Goal: Information Seeking & Learning: Learn about a topic

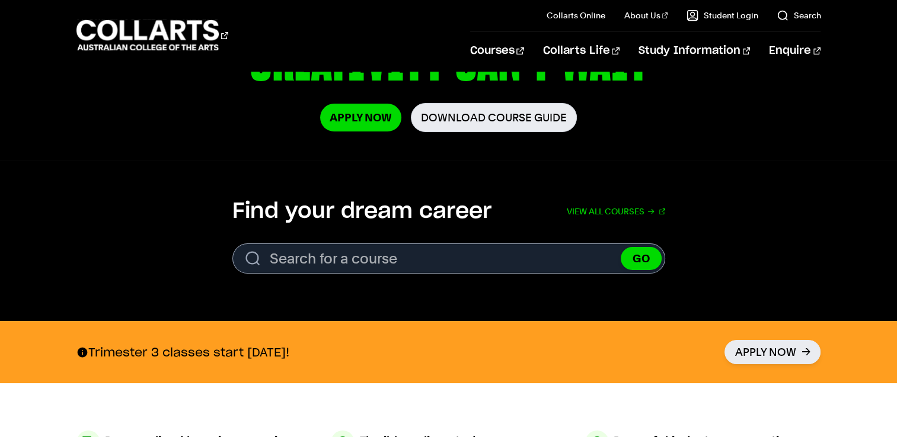
scroll to position [254, 0]
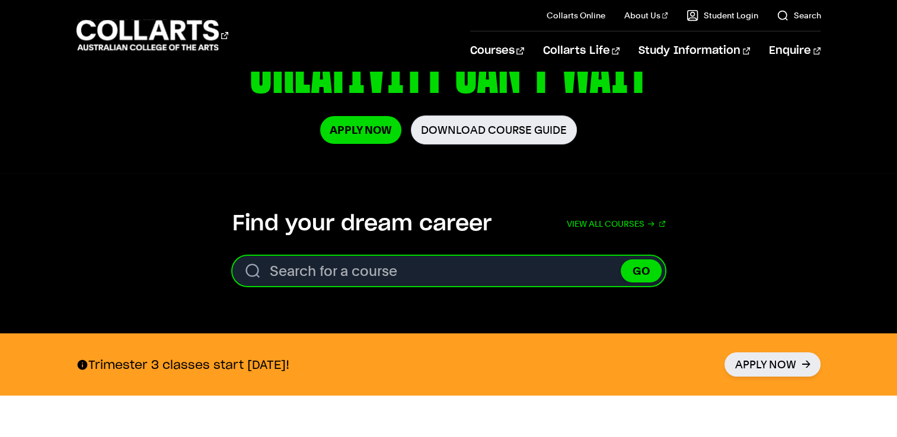
click at [375, 264] on input "Search for a course" at bounding box center [448, 271] width 433 height 30
type input "Master of animation"
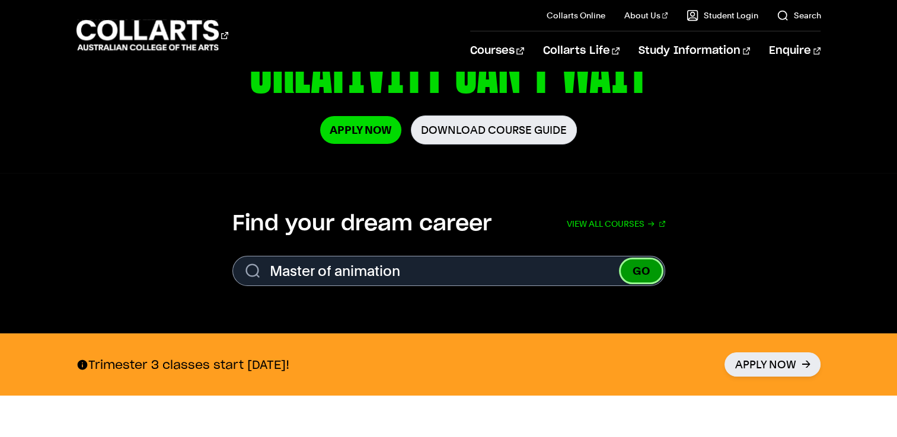
click at [637, 273] on button "GO" at bounding box center [641, 271] width 41 height 23
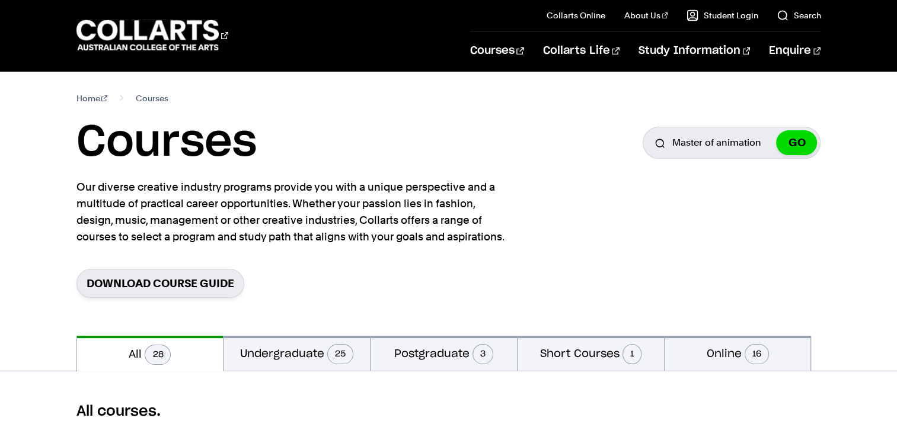
scroll to position [232, 0]
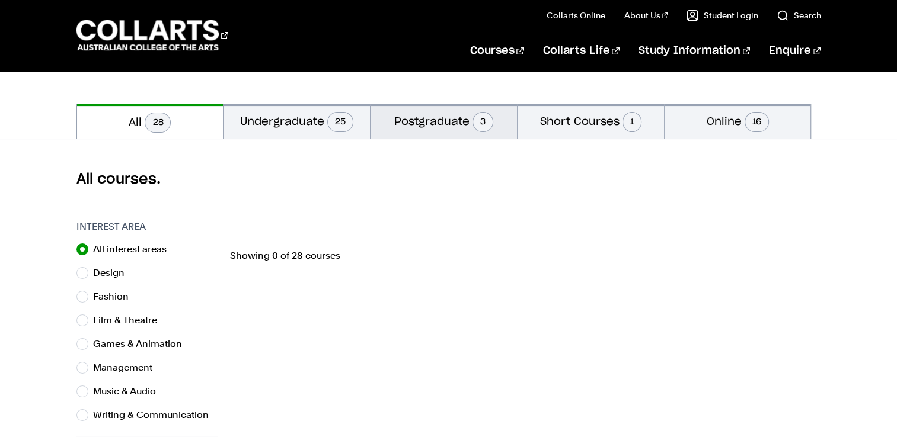
click at [439, 133] on button "Postgraduate 3" at bounding box center [443, 121] width 146 height 35
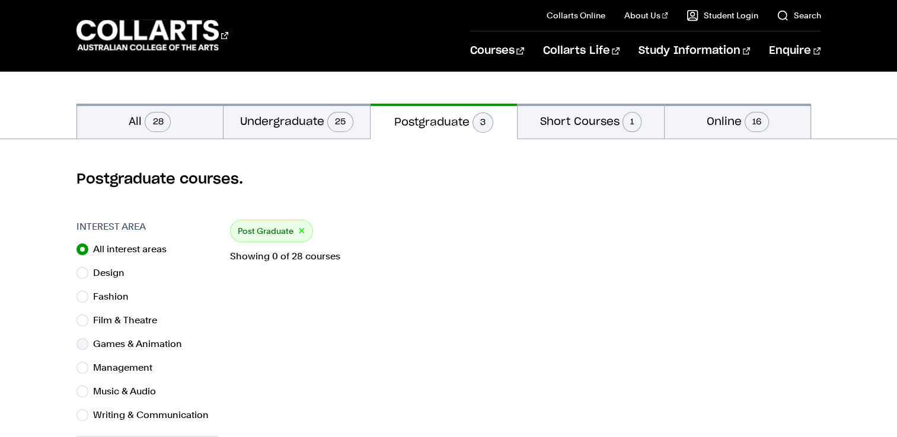
click at [145, 343] on label "Games & Animation" at bounding box center [142, 344] width 98 height 17
click at [88, 343] on input "Games & Animation" at bounding box center [82, 344] width 12 height 12
radio input "true"
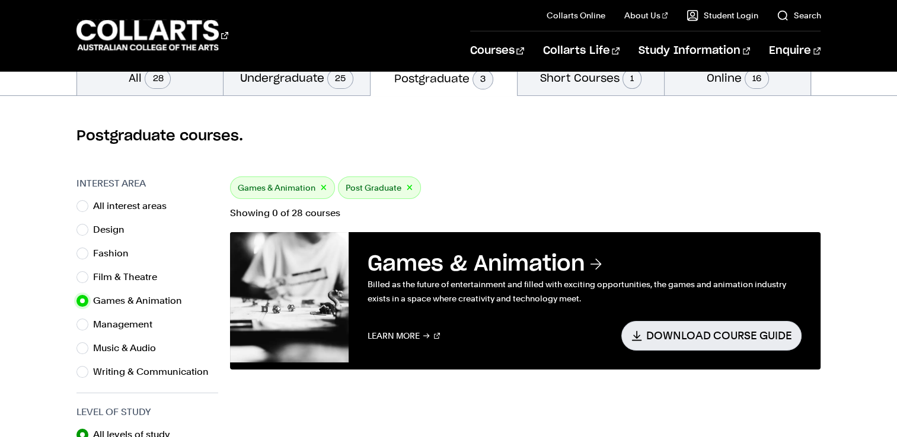
scroll to position [298, 0]
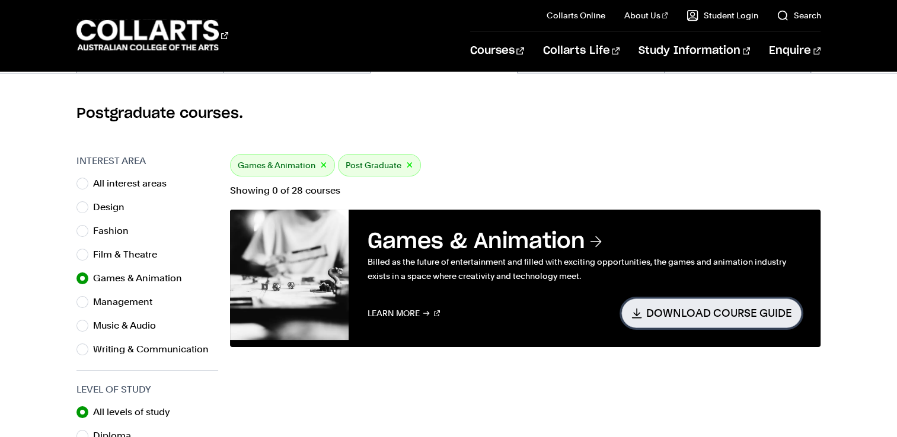
click at [685, 314] on link "Download Course Guide" at bounding box center [711, 313] width 180 height 29
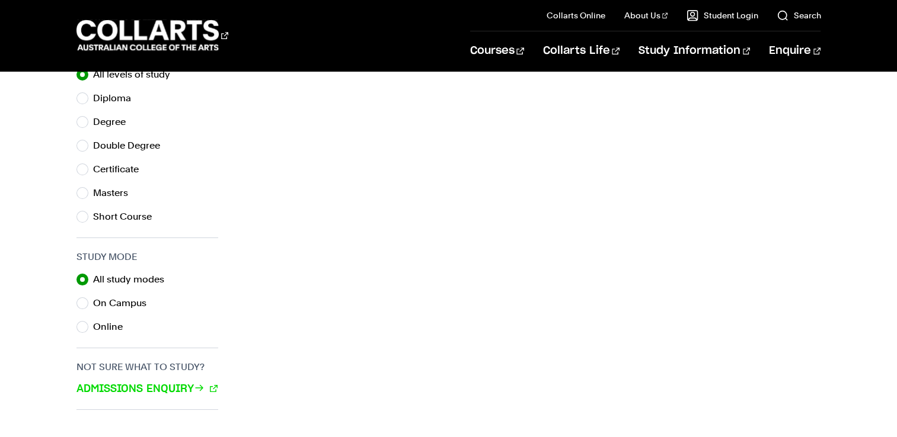
scroll to position [640, 0]
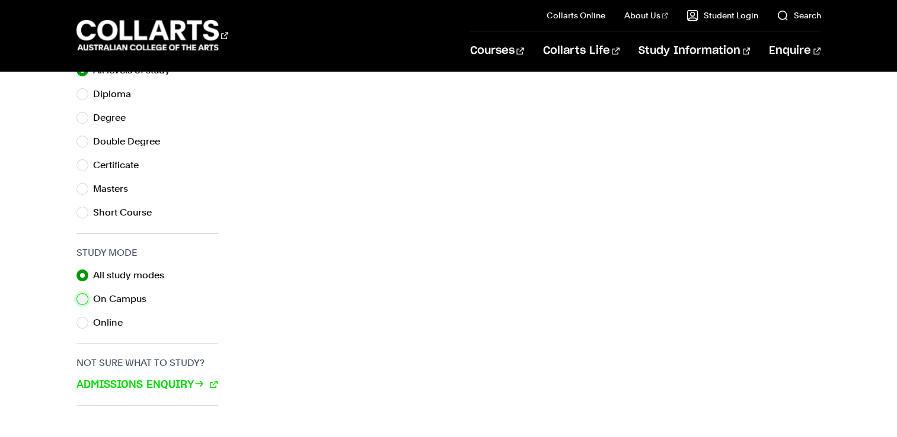
click at [82, 295] on input "On Campus" at bounding box center [82, 299] width 12 height 12
radio input "true"
click at [82, 191] on input "Masters" at bounding box center [82, 189] width 12 height 12
radio input "true"
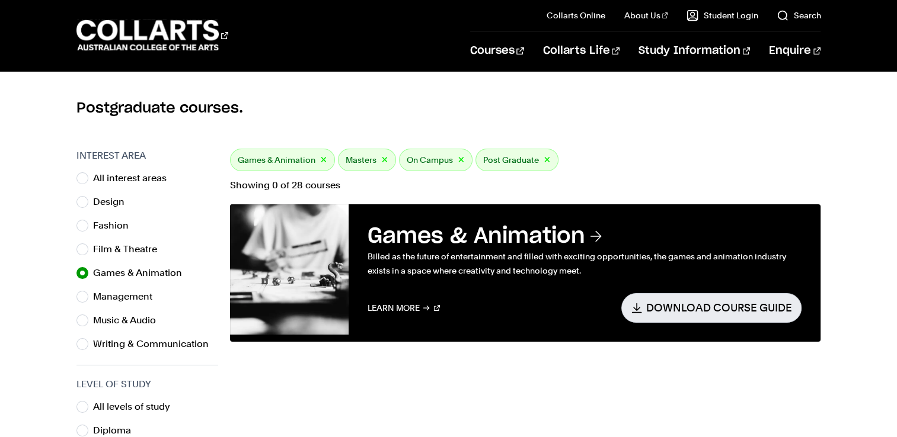
scroll to position [295, 0]
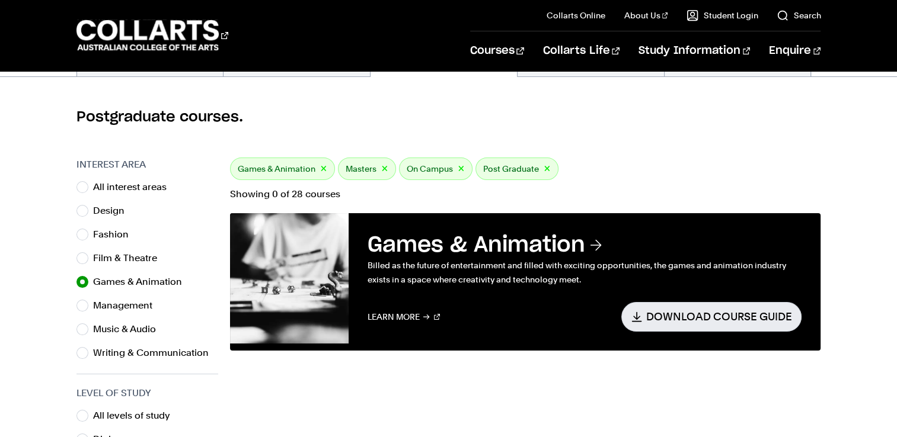
click at [138, 280] on label "Games & Animation" at bounding box center [142, 282] width 98 height 17
click at [88, 280] on input "Games & Animation" at bounding box center [82, 282] width 12 height 12
click at [138, 280] on label "Games & Animation" at bounding box center [142, 282] width 98 height 17
click at [88, 280] on input "Games & Animation" at bounding box center [82, 282] width 12 height 12
click at [138, 280] on label "Games & Animation" at bounding box center [142, 282] width 98 height 17
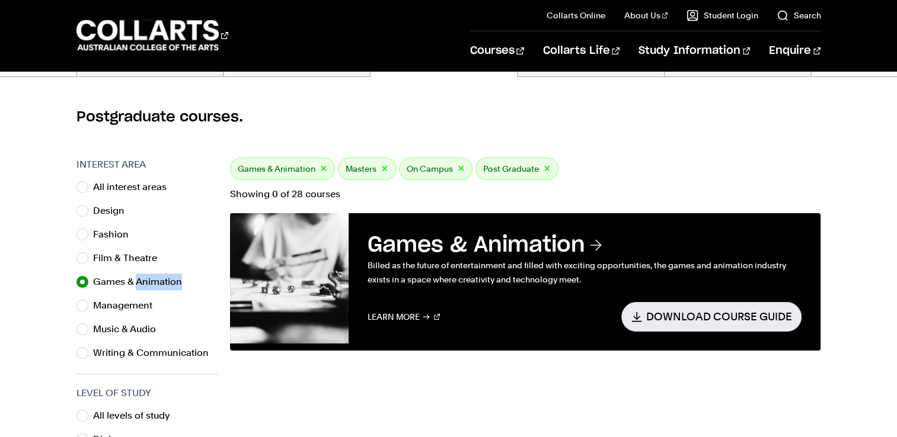
click at [88, 280] on input "Games & Animation" at bounding box center [82, 282] width 12 height 12
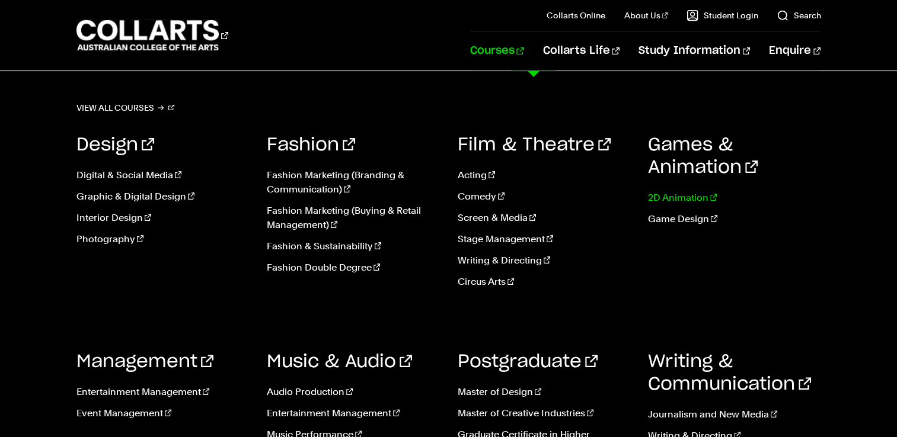
click at [680, 198] on link "2D Animation" at bounding box center [734, 198] width 173 height 14
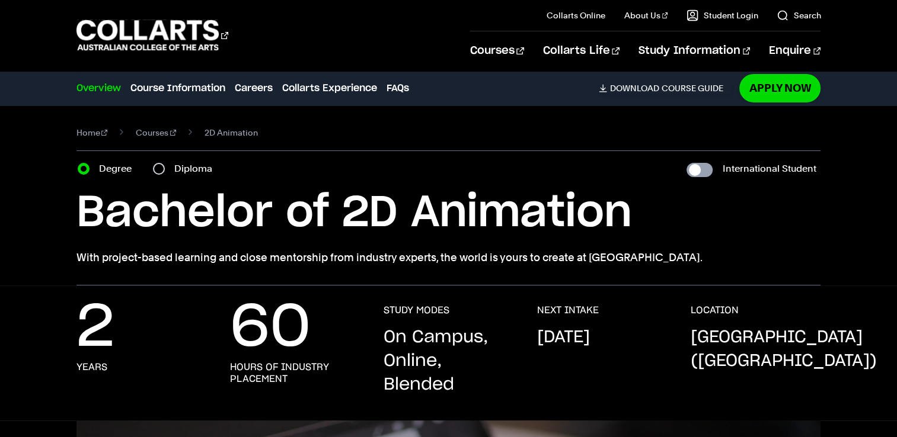
click at [707, 174] on input "International Student" at bounding box center [699, 170] width 26 height 14
checkbox input "true"
